Goal: Transaction & Acquisition: Book appointment/travel/reservation

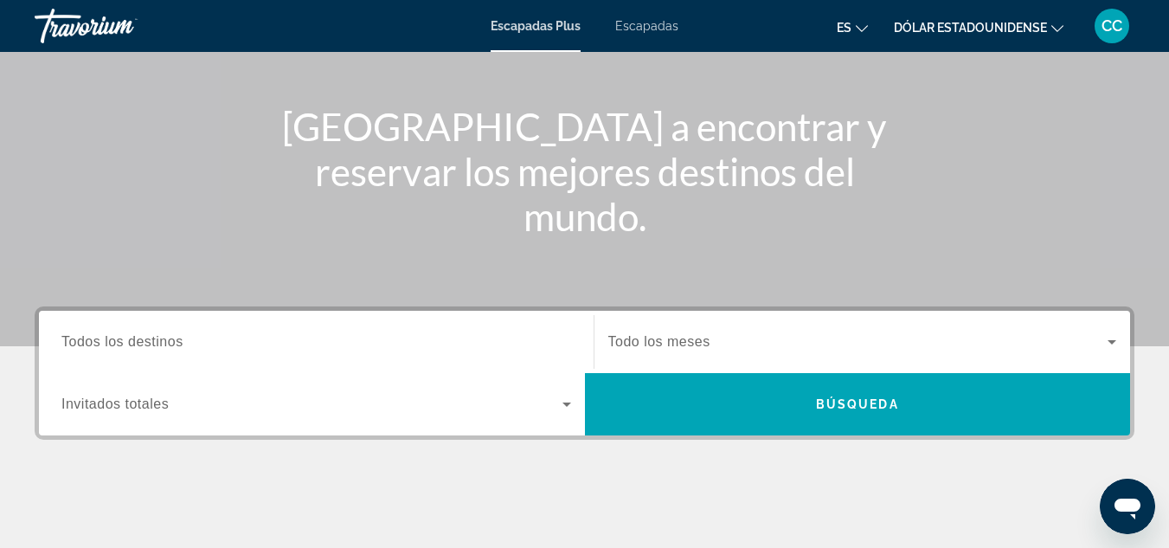
scroll to position [254, 0]
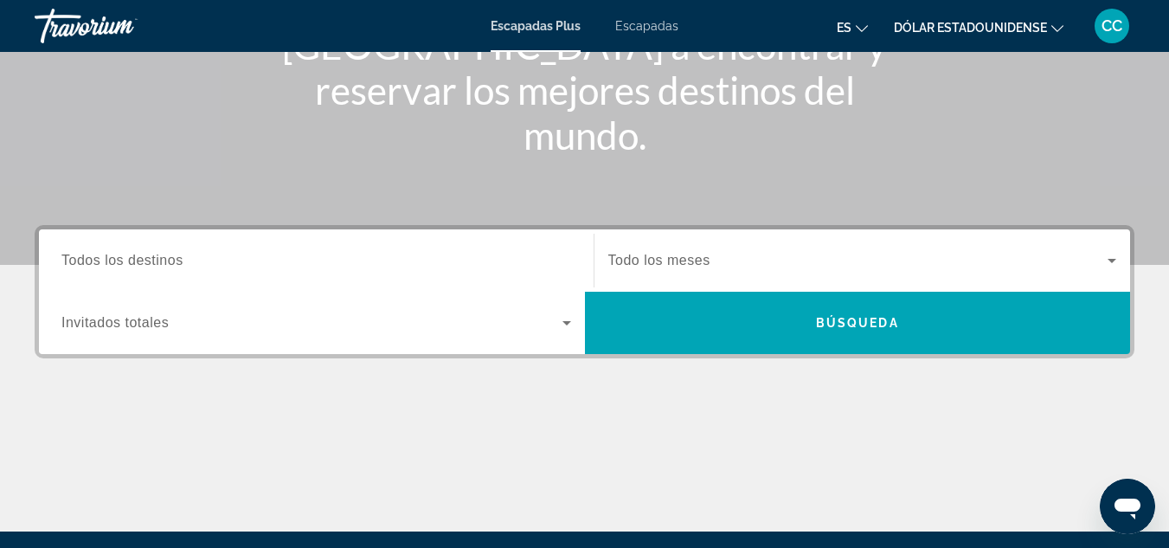
click at [567, 318] on icon "Widget de búsqueda" at bounding box center [566, 322] width 21 height 21
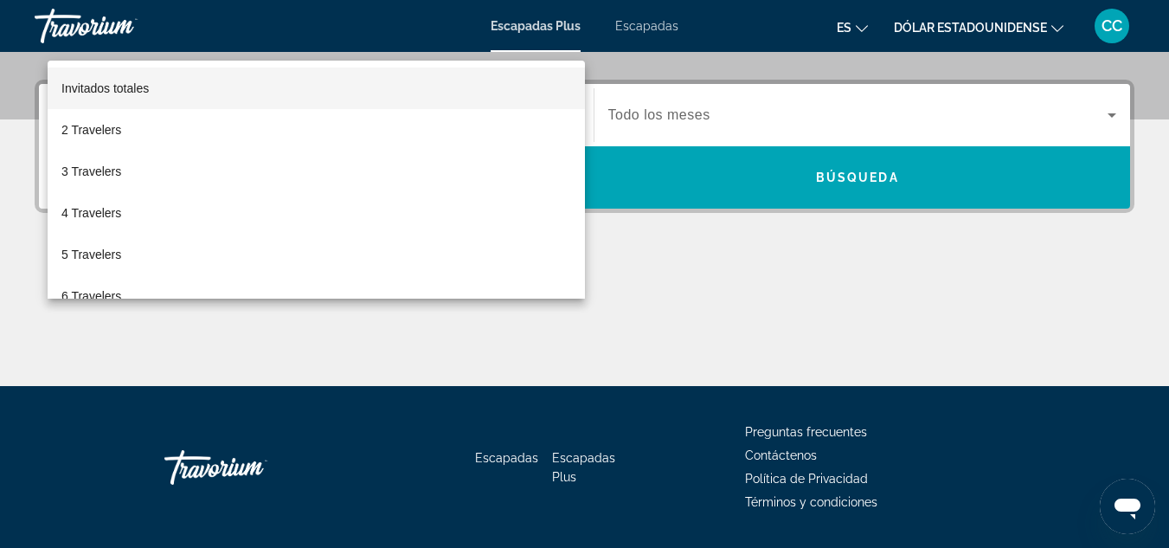
scroll to position [423, 0]
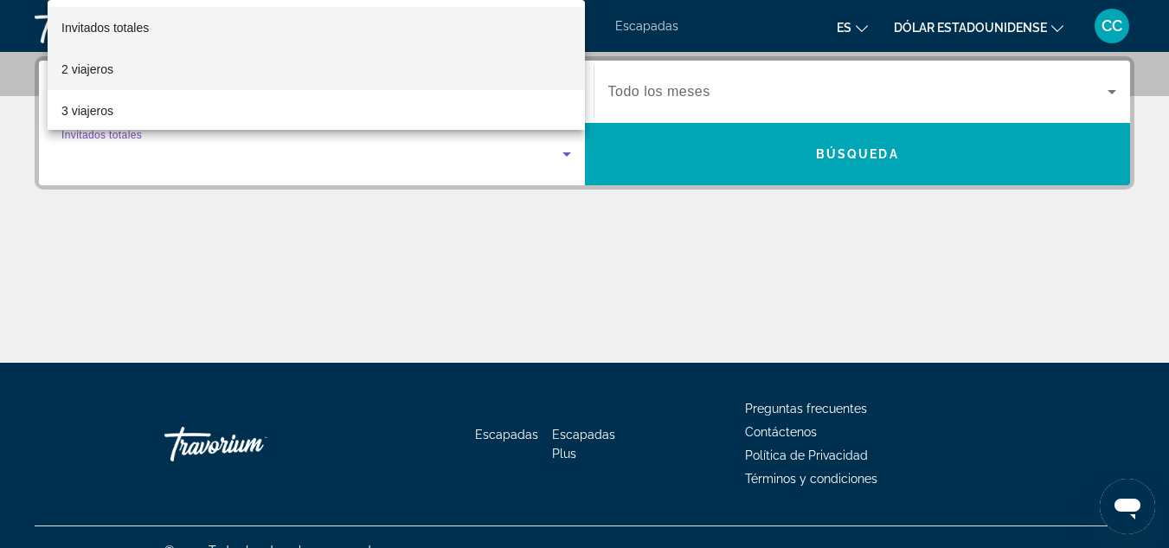
click at [203, 64] on mat-option "2 viajeros" at bounding box center [316, 69] width 537 height 42
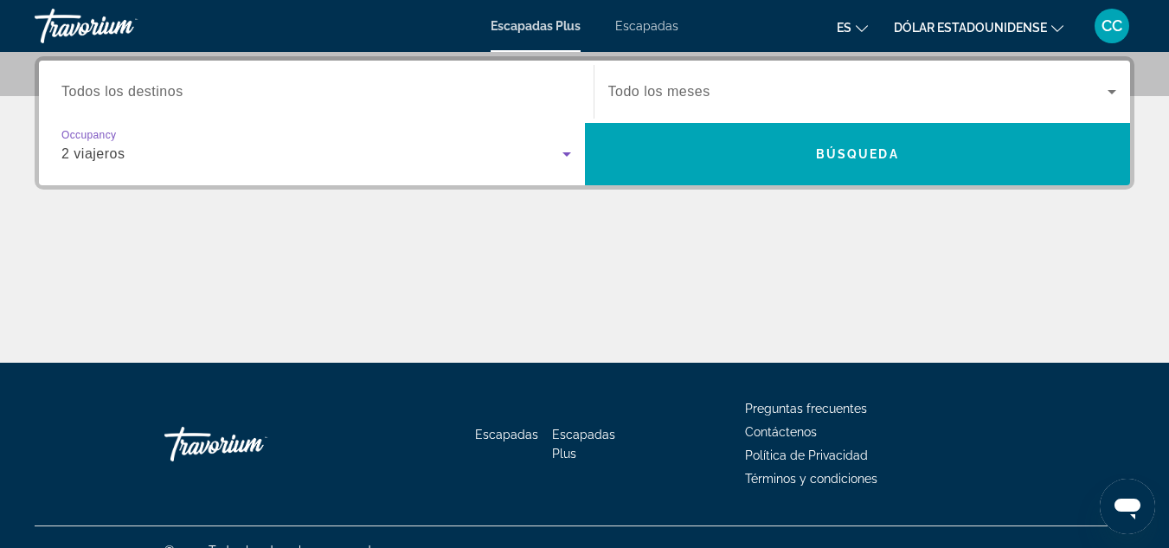
click at [225, 97] on input "Destination Todos los destinos" at bounding box center [316, 92] width 510 height 21
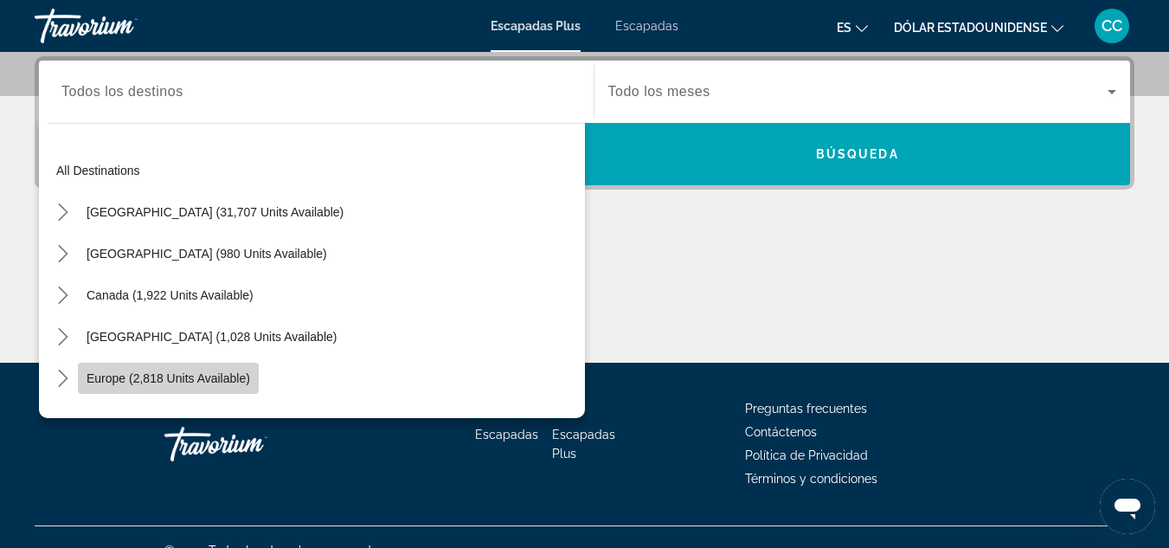
click at [170, 376] on span "Europe (2,818 units available)" at bounding box center [168, 378] width 163 height 14
type input "**********"
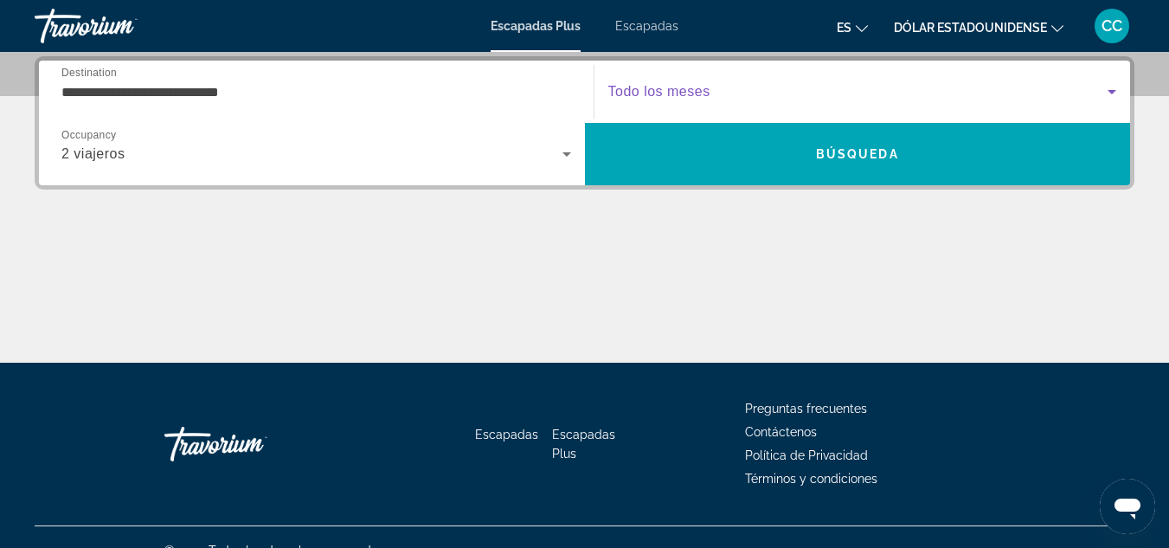
click at [758, 86] on span "Widget de búsqueda" at bounding box center [858, 91] width 500 height 21
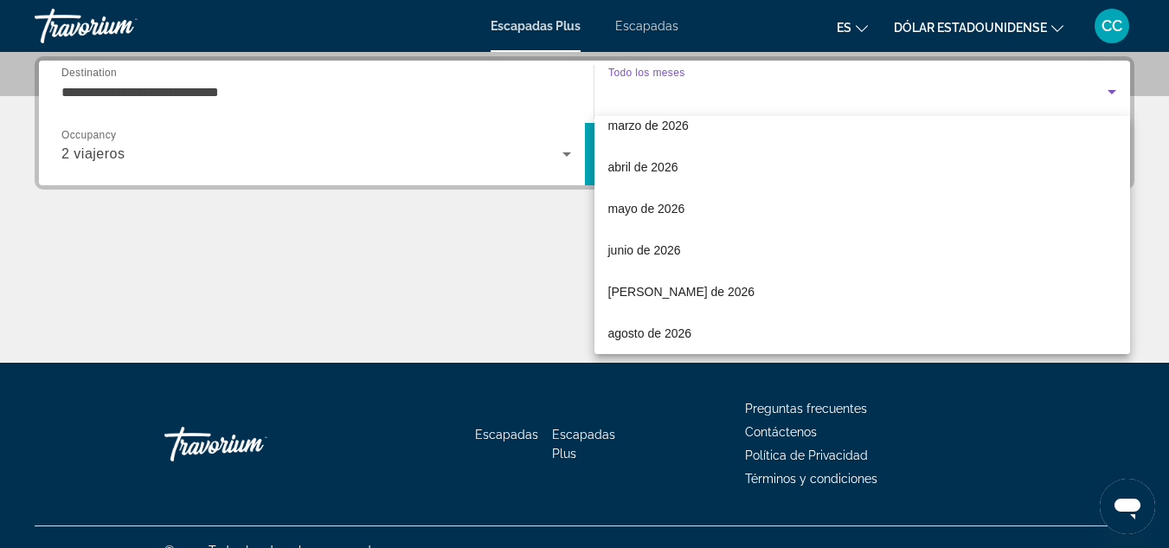
scroll to position [277, 0]
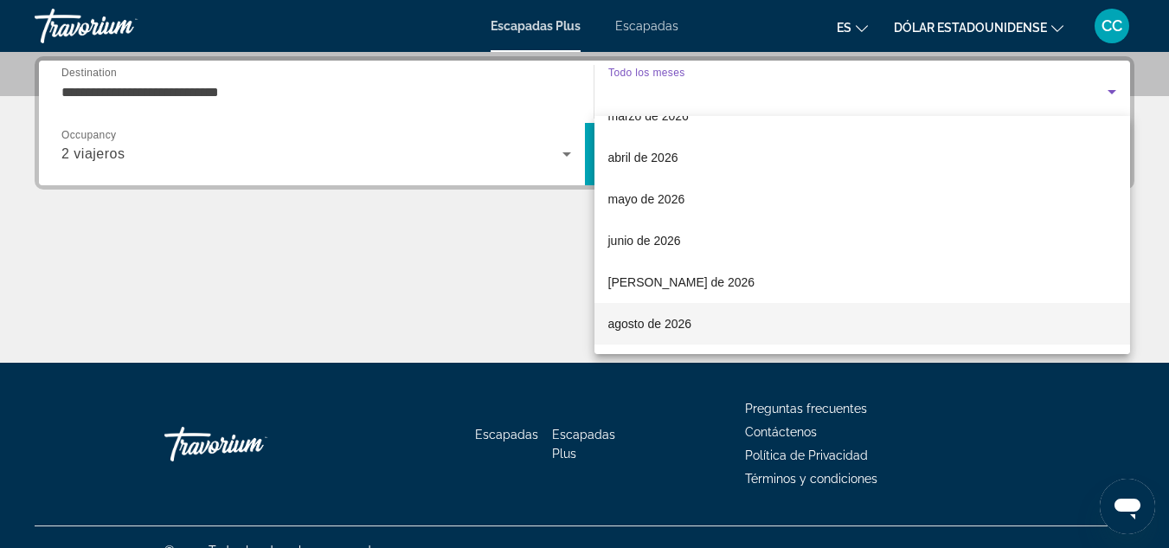
click at [664, 332] on span "agosto de 2026" at bounding box center [650, 323] width 84 height 21
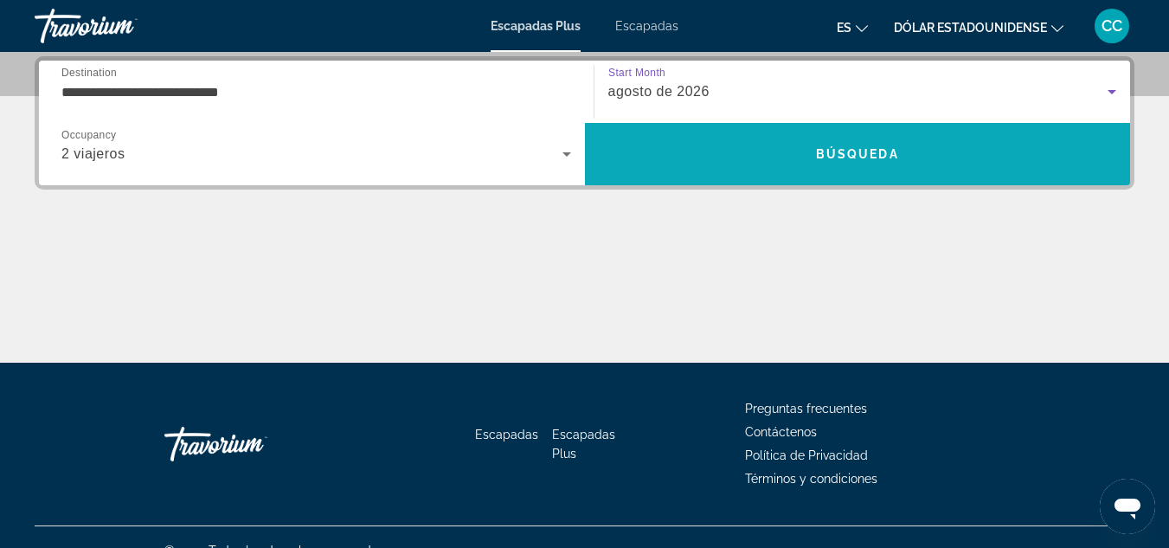
click at [843, 167] on span "Buscar" at bounding box center [858, 154] width 546 height 42
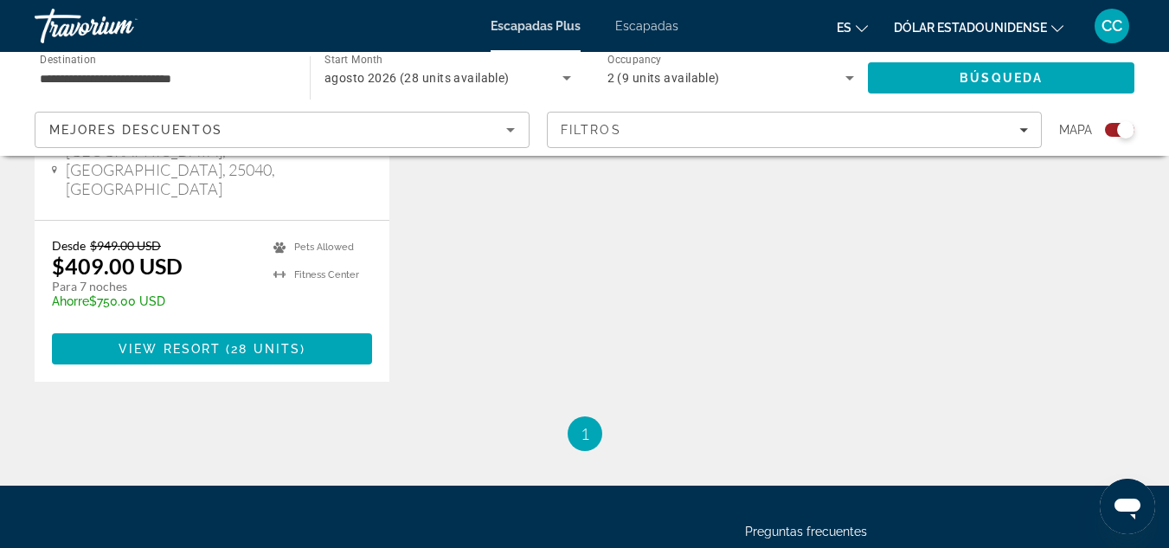
scroll to position [969, 0]
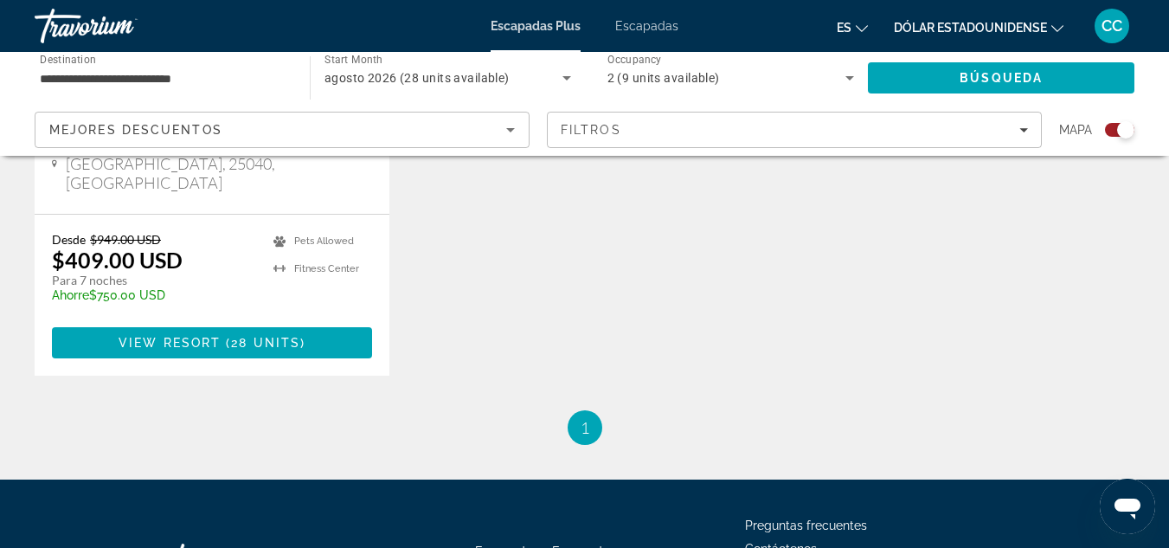
click at [510, 129] on icon "Sort by" at bounding box center [510, 130] width 9 height 4
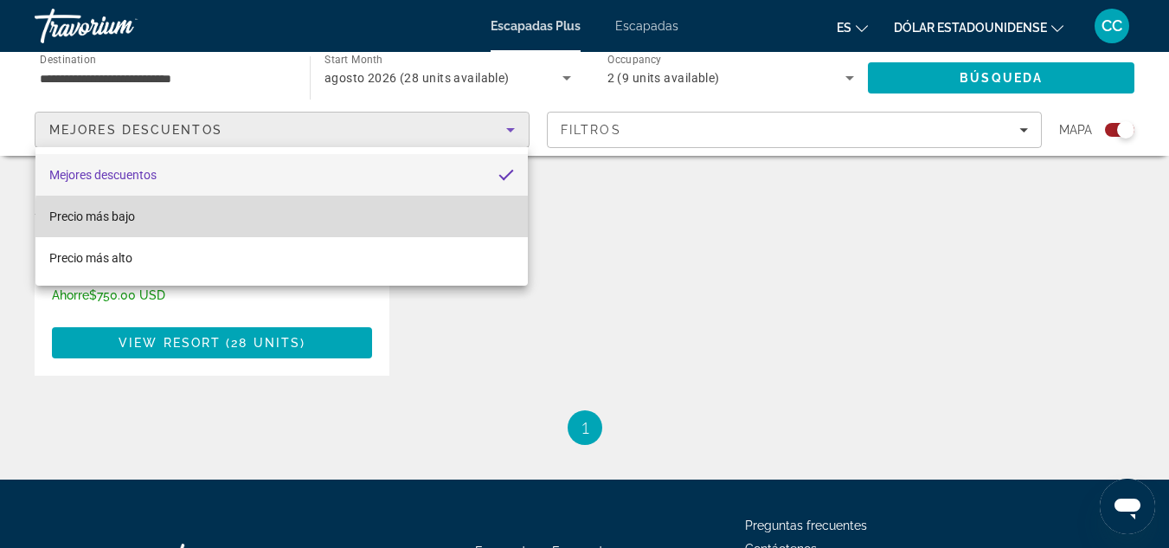
click at [288, 221] on mat-option "Precio más bajo" at bounding box center [281, 217] width 492 height 42
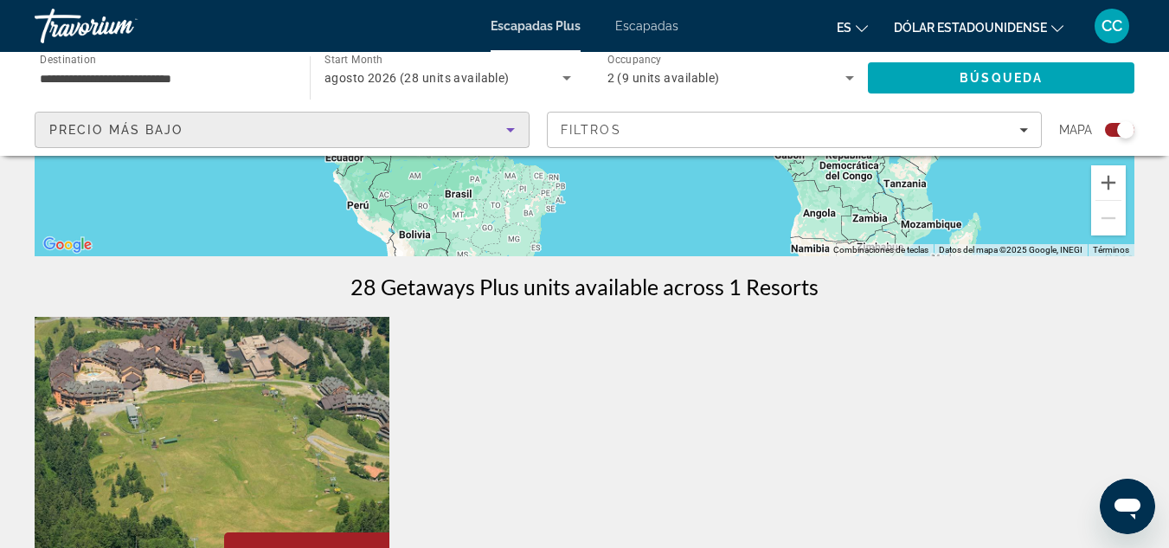
scroll to position [415, 0]
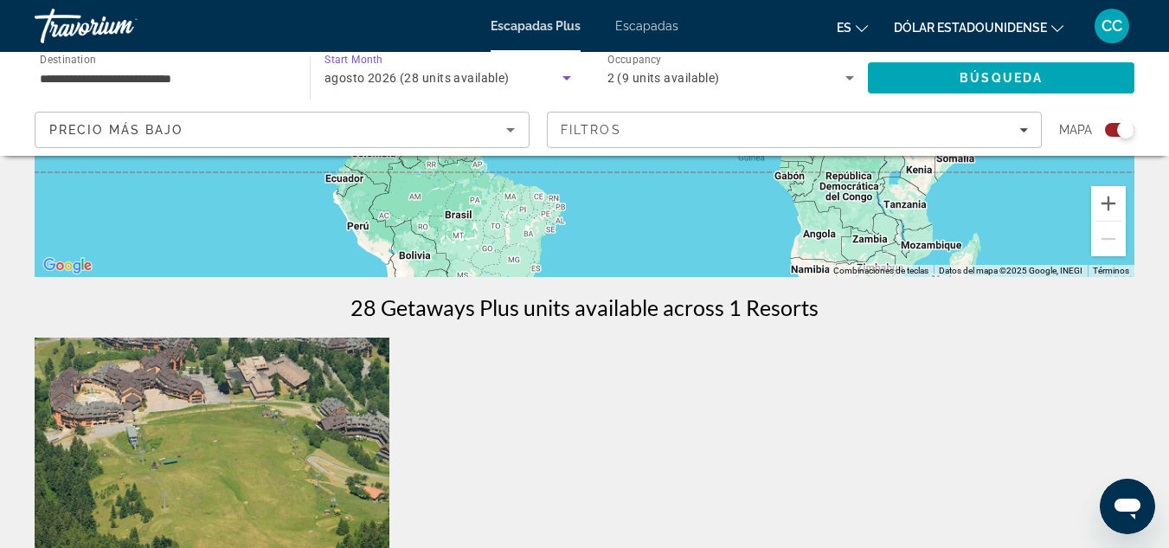
click at [492, 72] on span "agosto 2026 (28 units available)" at bounding box center [416, 78] width 185 height 14
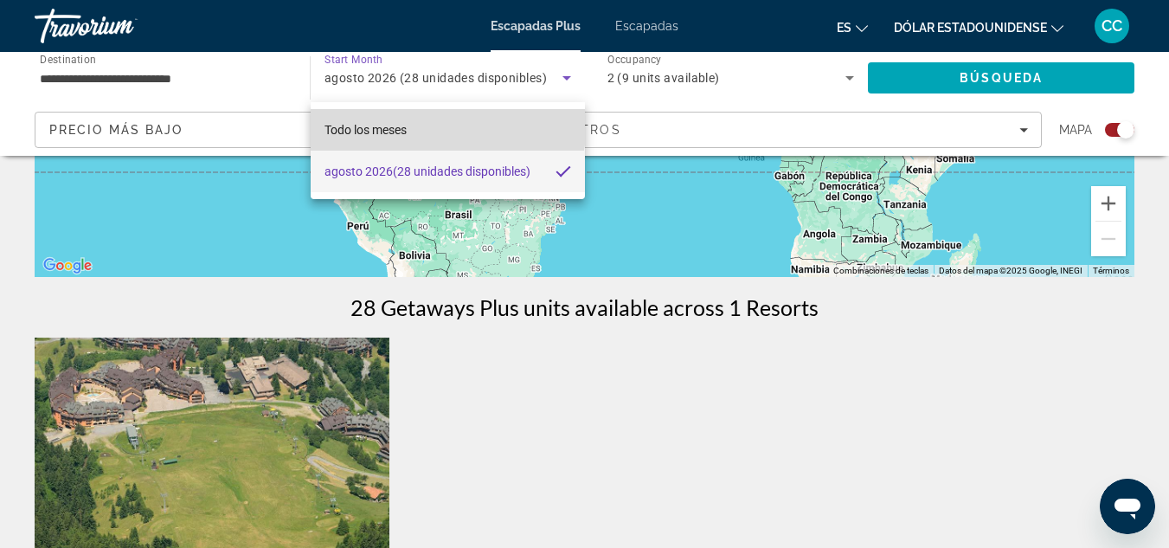
click at [444, 124] on mat-option "Todo los meses" at bounding box center [448, 130] width 274 height 42
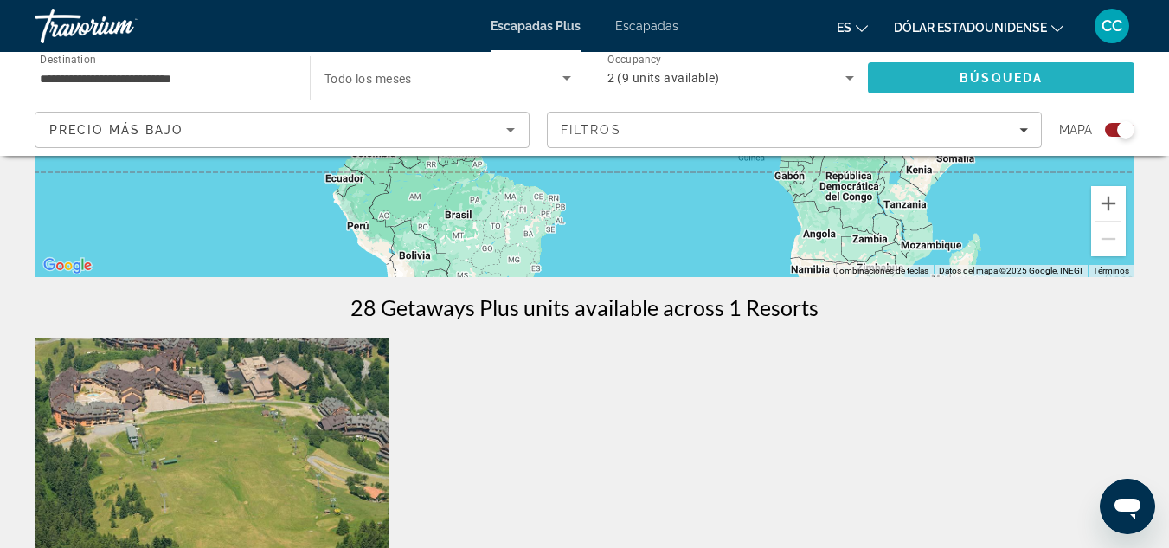
click at [997, 67] on span "Search" at bounding box center [1001, 78] width 266 height 42
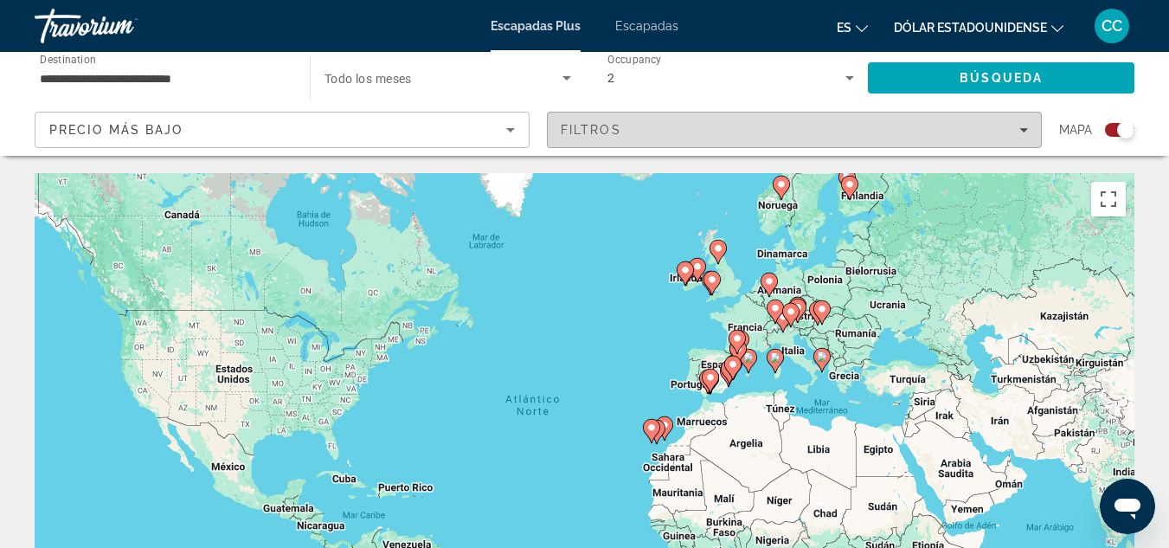
click at [1009, 119] on span "Filters" at bounding box center [794, 130] width 493 height 42
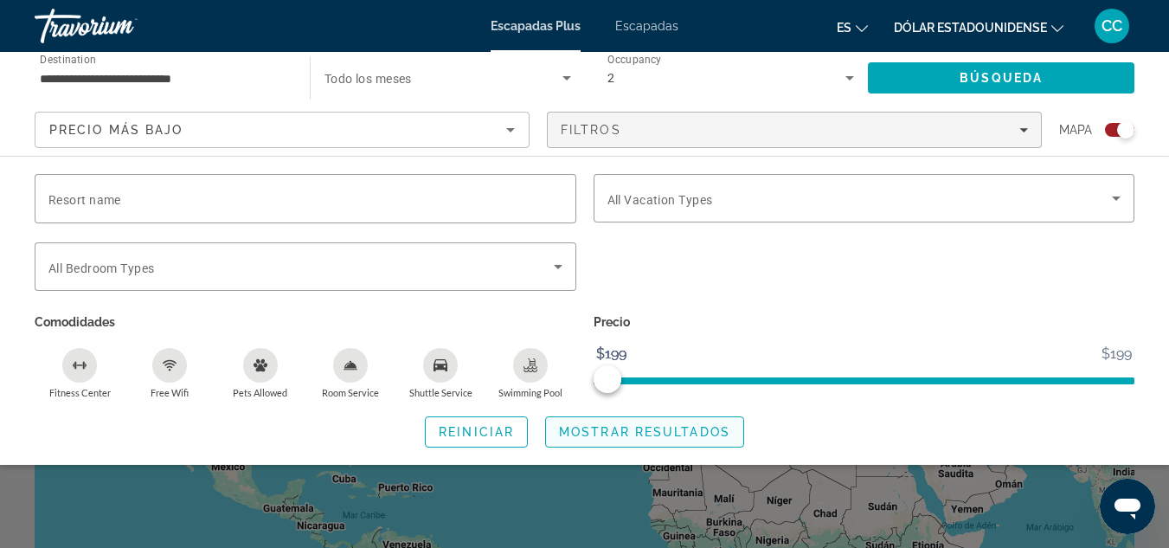
click at [636, 433] on span "Mostrar resultados" at bounding box center [644, 432] width 171 height 14
click at [654, 425] on span "Mostrar resultados" at bounding box center [644, 432] width 171 height 14
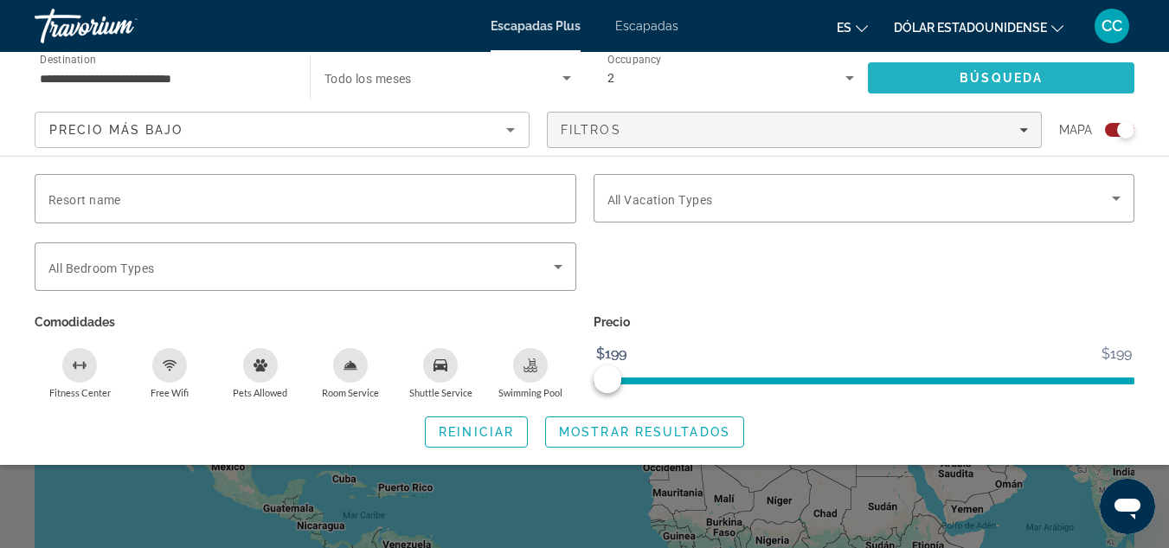
click at [958, 74] on span "Search" at bounding box center [1001, 78] width 266 height 42
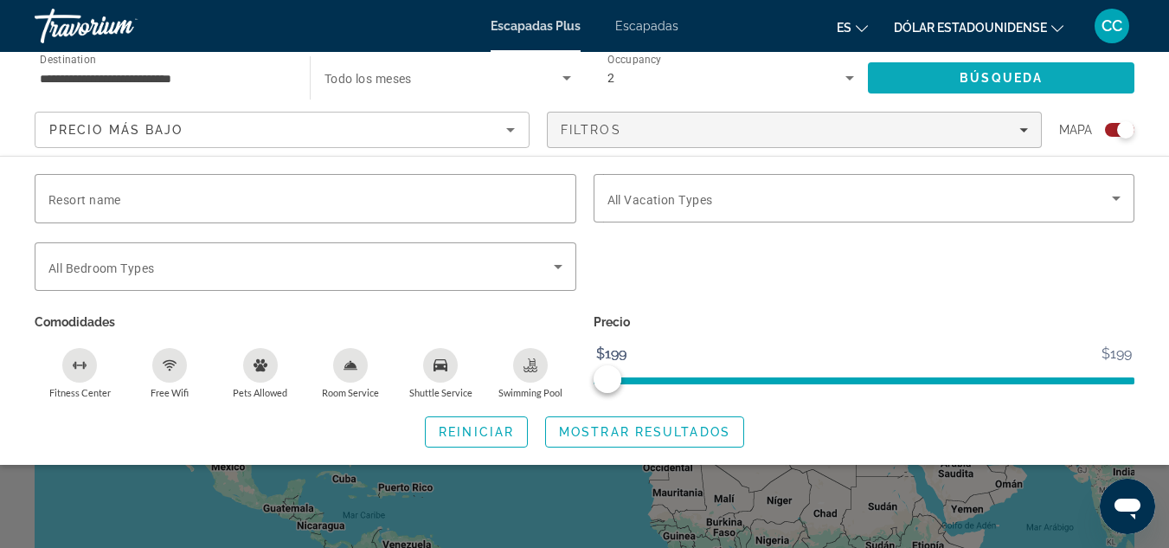
click at [958, 75] on span "Search" at bounding box center [1001, 78] width 266 height 42
click at [645, 19] on font "Escapadas" at bounding box center [646, 26] width 63 height 14
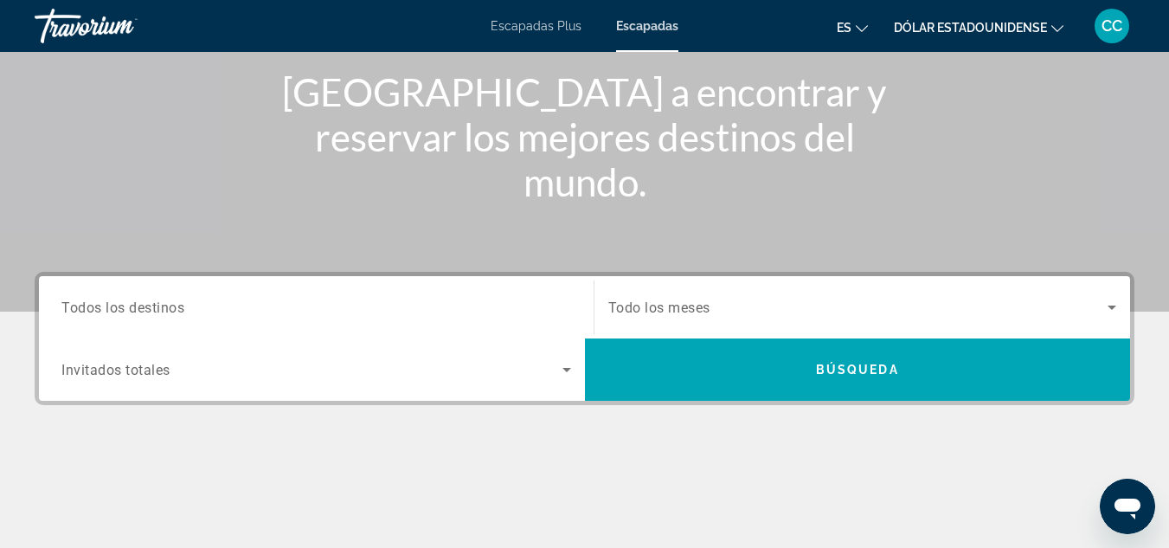
scroll to position [242, 0]
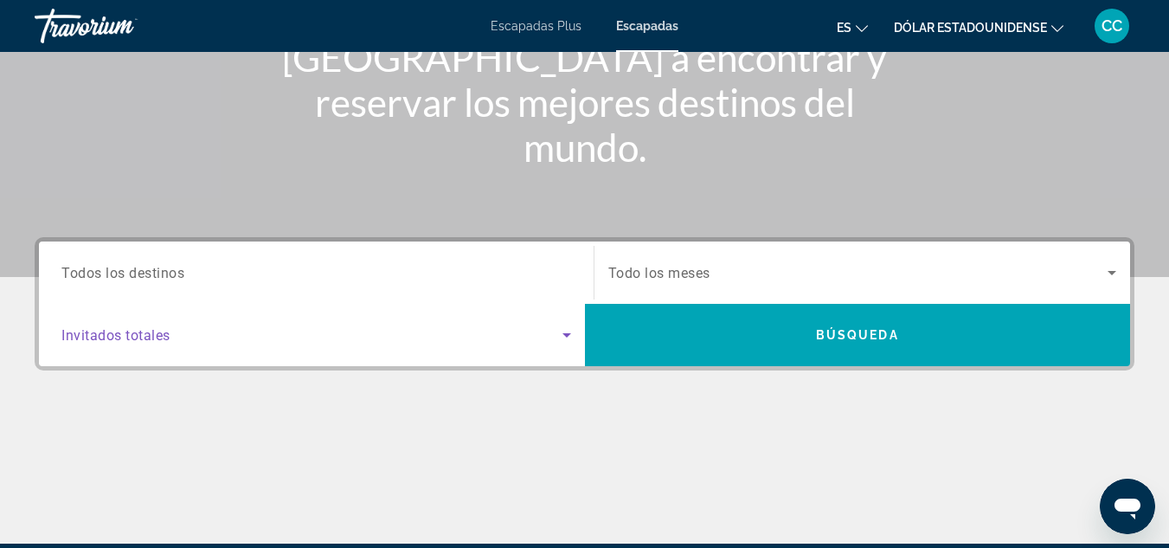
click at [557, 334] on icon "Search widget" at bounding box center [566, 334] width 21 height 21
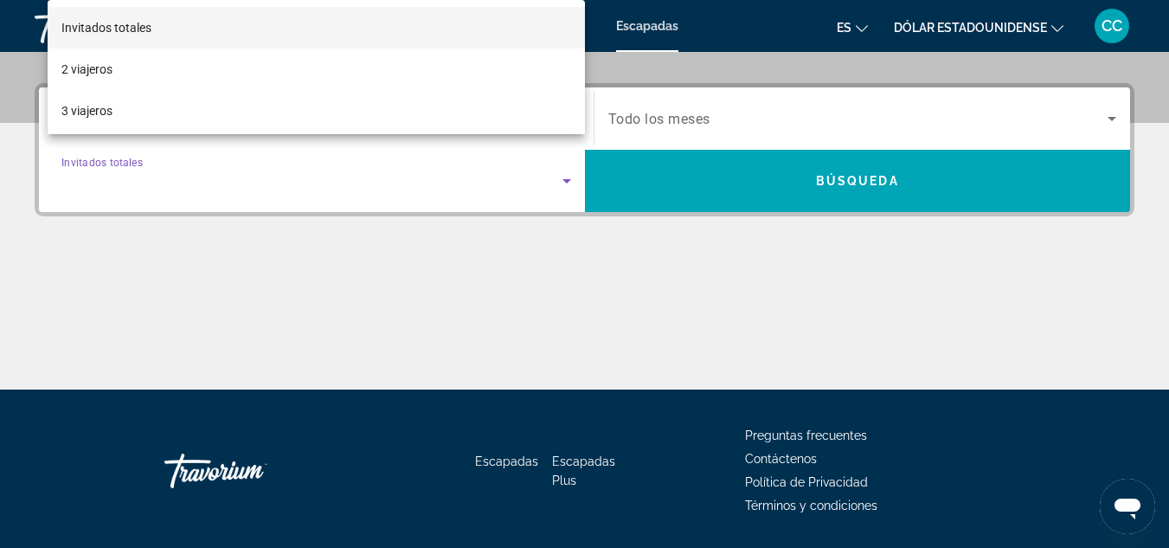
scroll to position [423, 0]
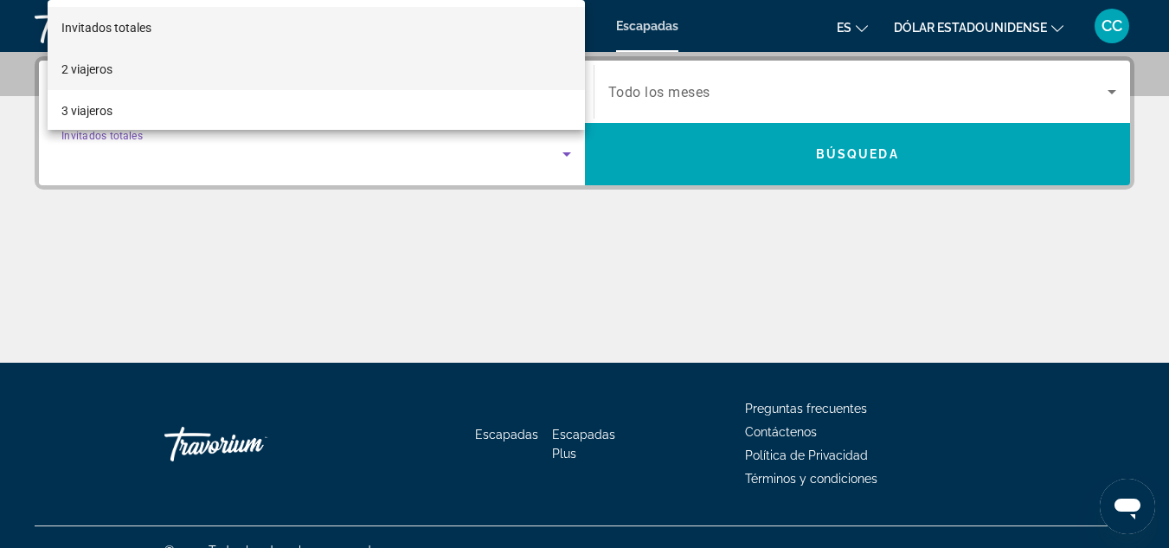
click at [169, 65] on mat-option "2 viajeros" at bounding box center [316, 69] width 537 height 42
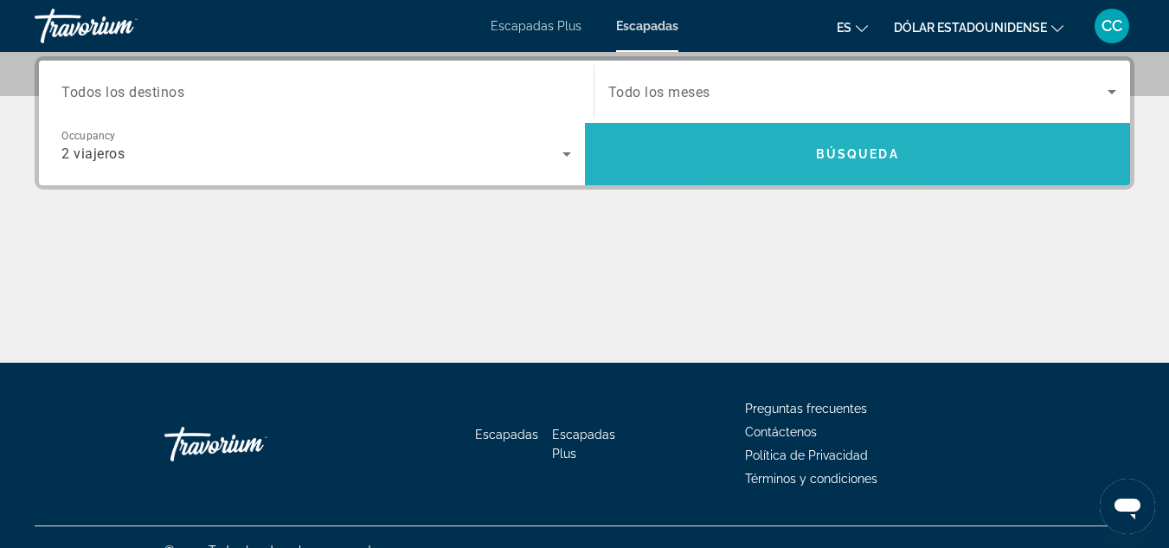
click at [808, 142] on span "Search" at bounding box center [858, 154] width 546 height 42
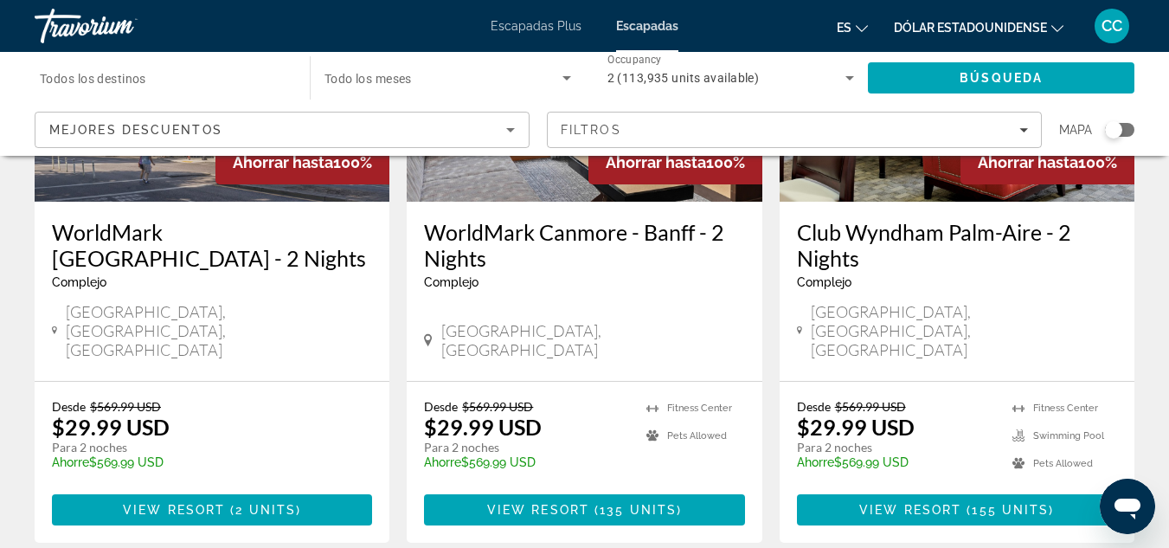
scroll to position [2261, 0]
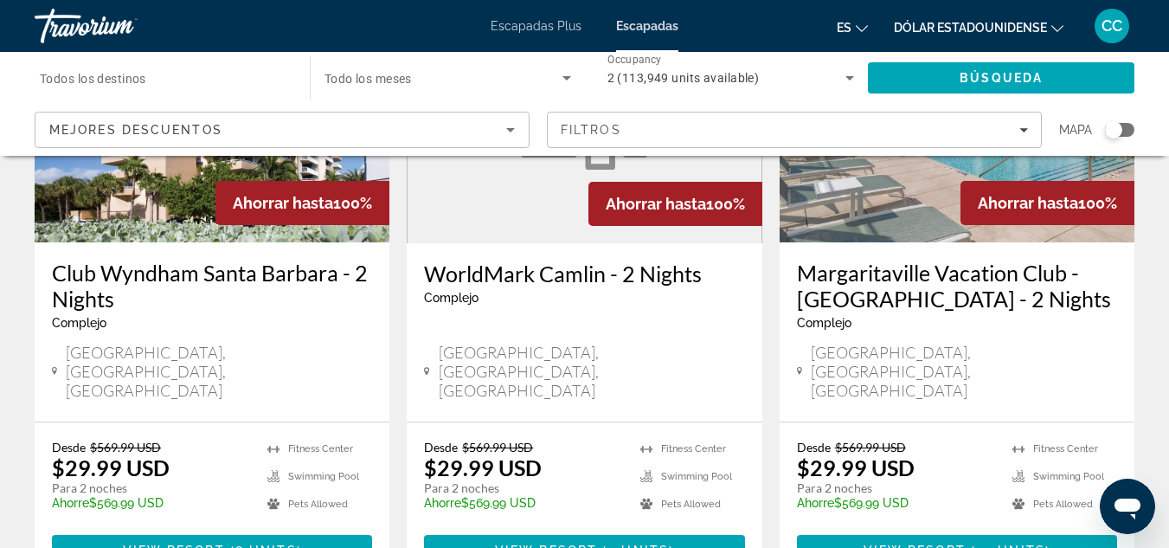
scroll to position [277, 0]
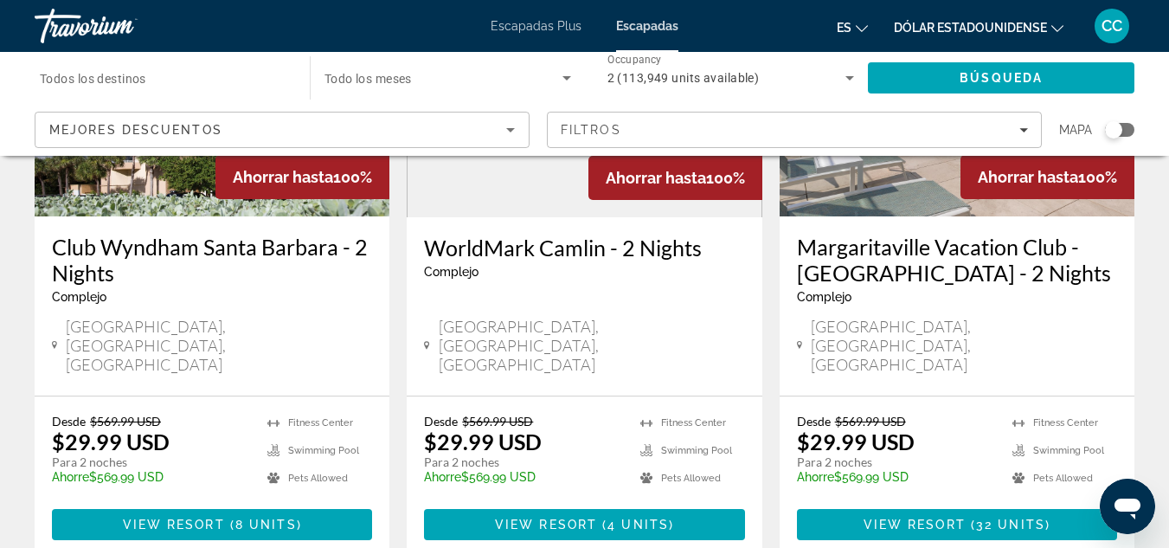
click at [123, 91] on div "Search widget" at bounding box center [163, 78] width 247 height 49
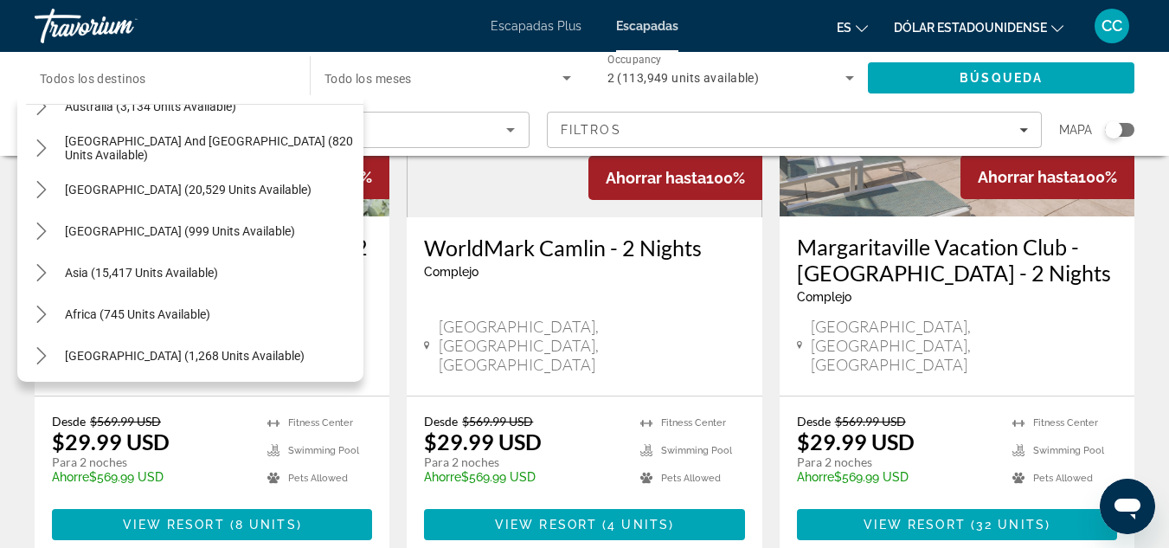
scroll to position [280, 0]
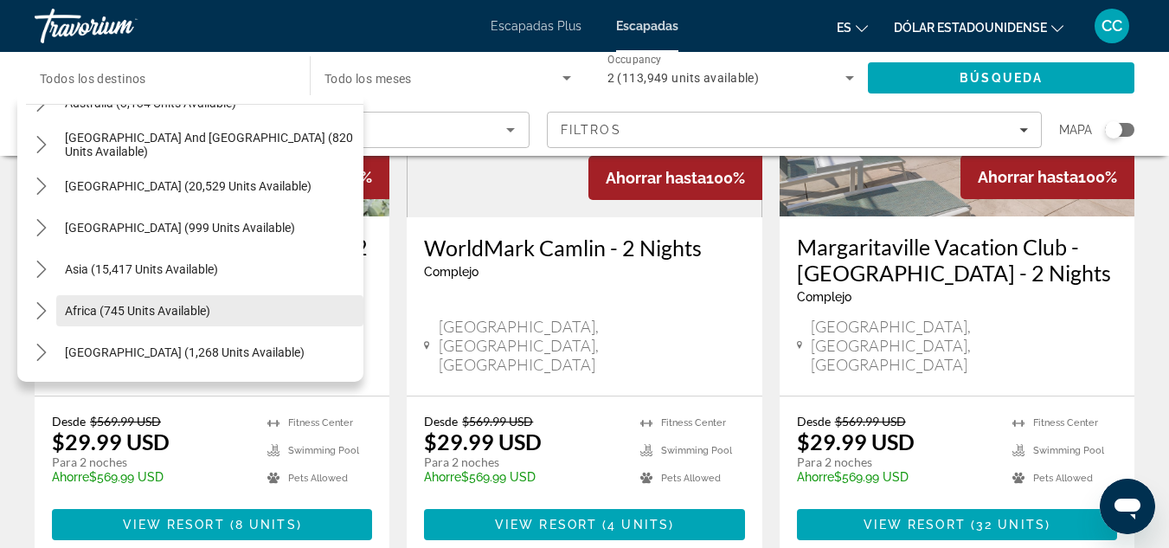
click at [197, 304] on span "Africa (745 units available)" at bounding box center [137, 311] width 145 height 14
type input "**********"
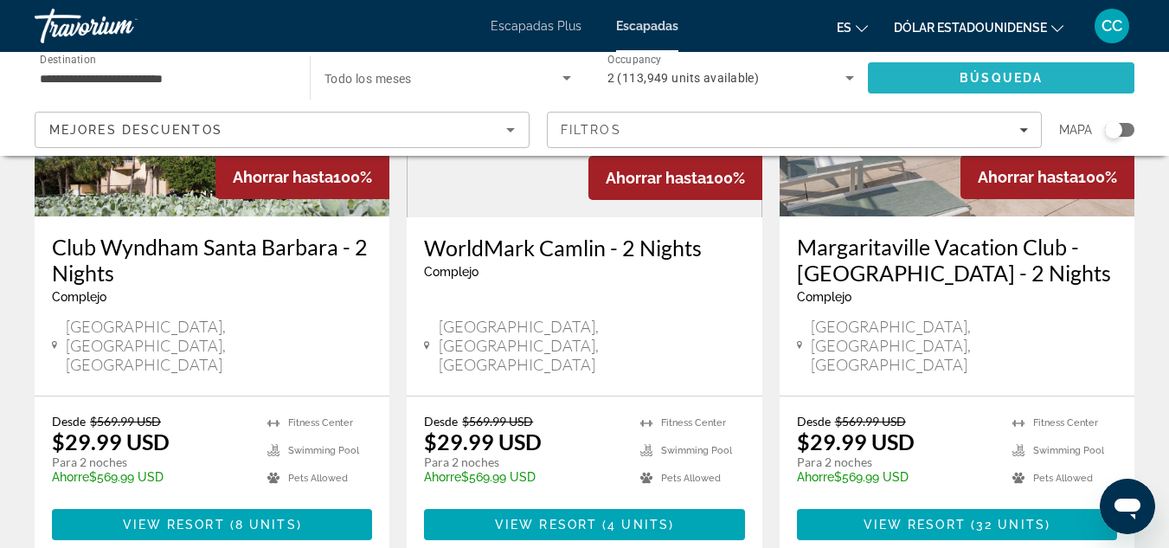
click at [953, 84] on span "Search" at bounding box center [1001, 78] width 266 height 42
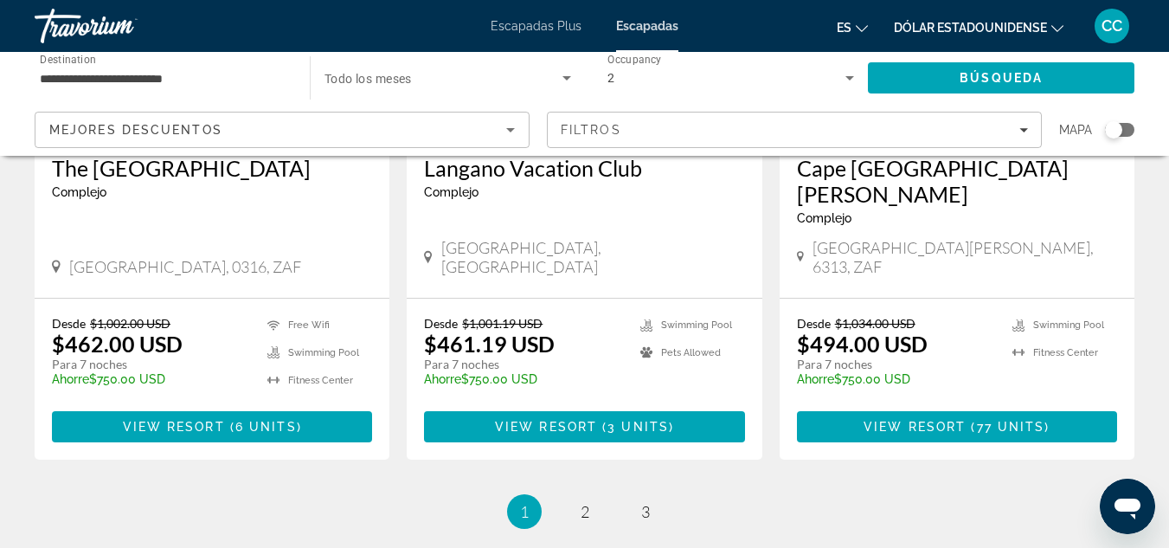
scroll to position [2249, 0]
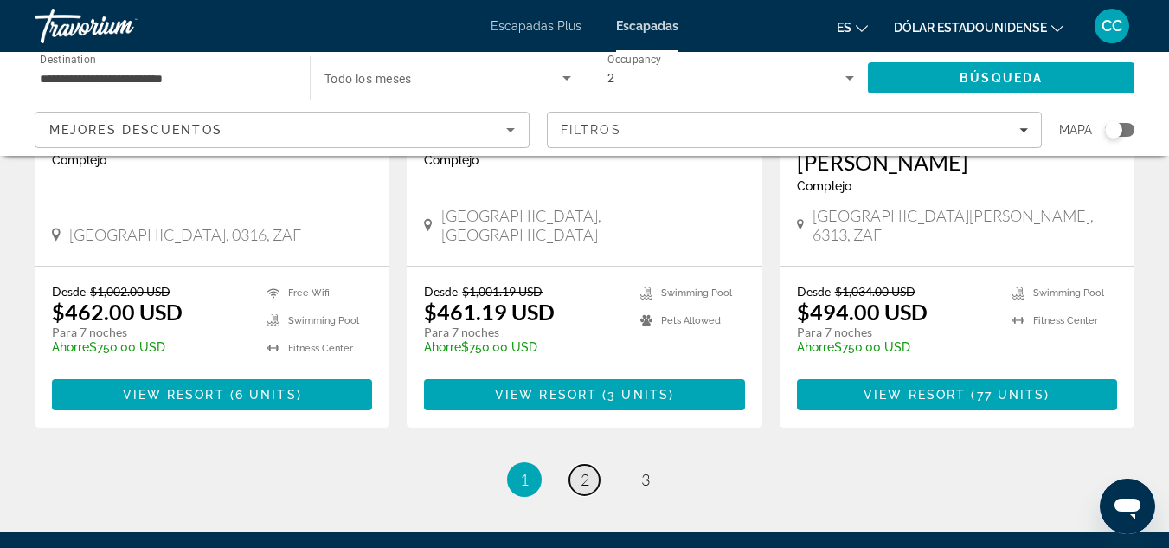
click at [577, 465] on link "page 2" at bounding box center [584, 480] width 30 height 30
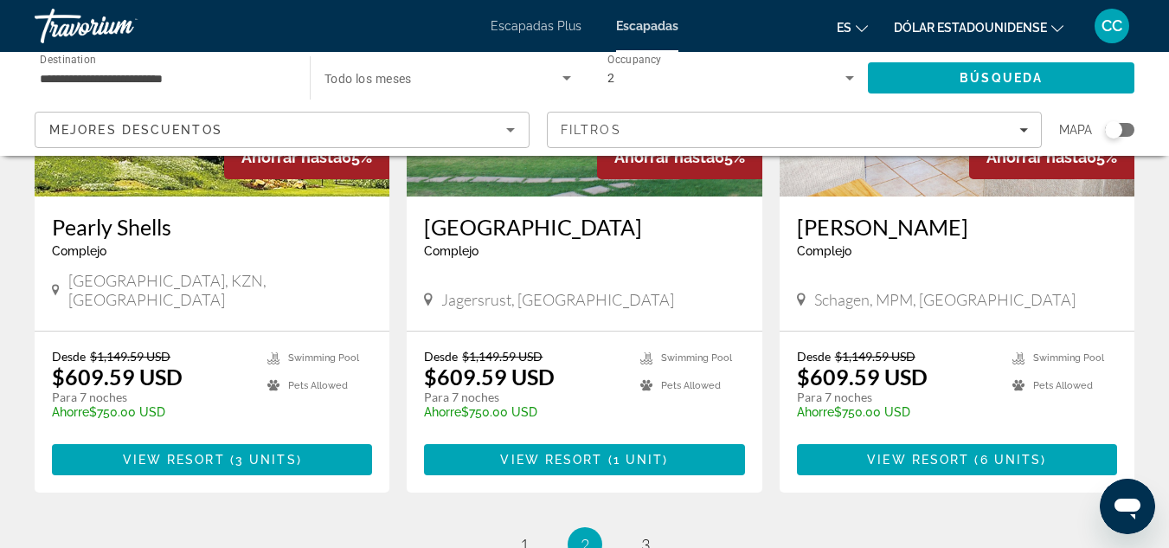
scroll to position [2145, 0]
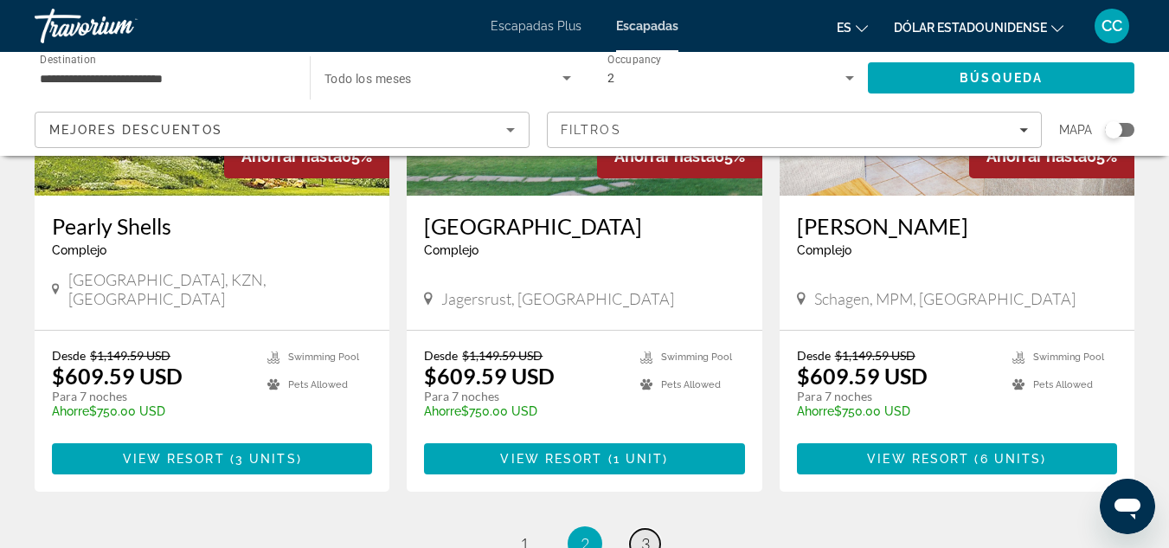
click at [652, 529] on link "page 3" at bounding box center [645, 544] width 30 height 30
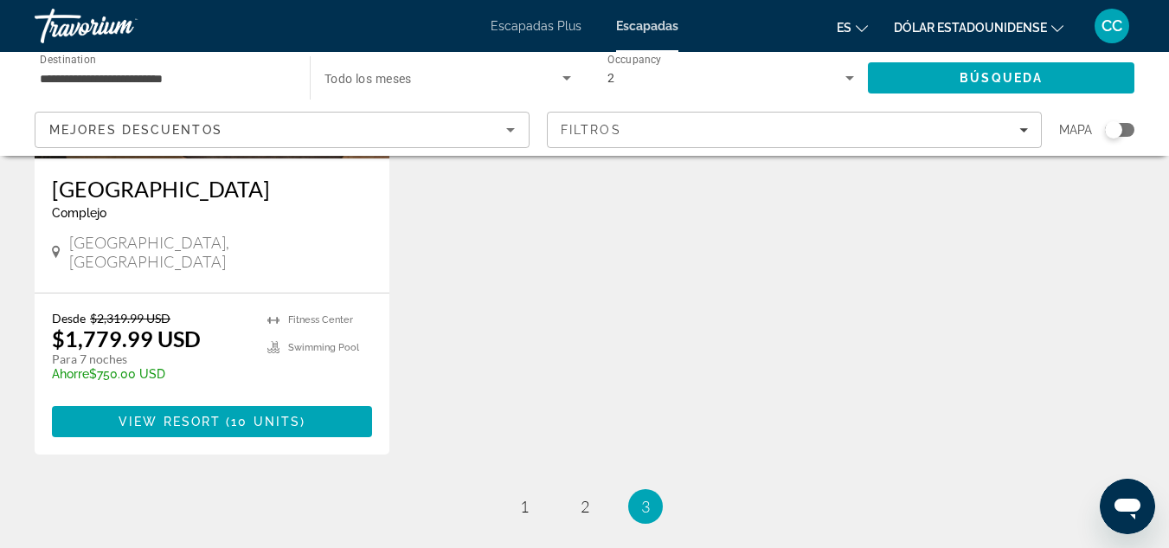
scroll to position [969, 0]
click at [549, 23] on font "Escapadas Plus" at bounding box center [535, 26] width 91 height 14
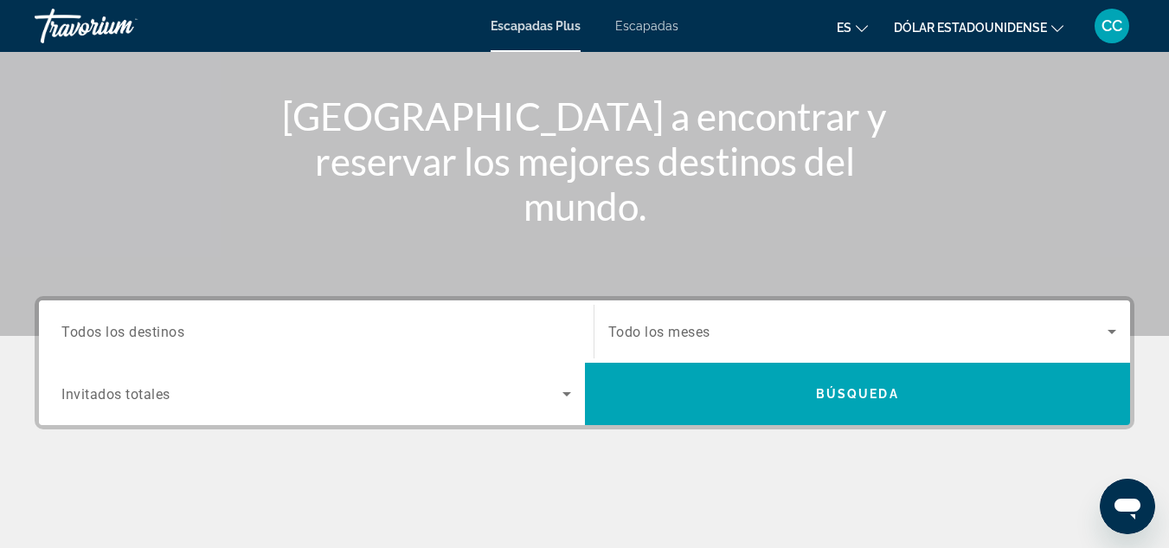
scroll to position [208, 0]
